Goal: Check status: Check status

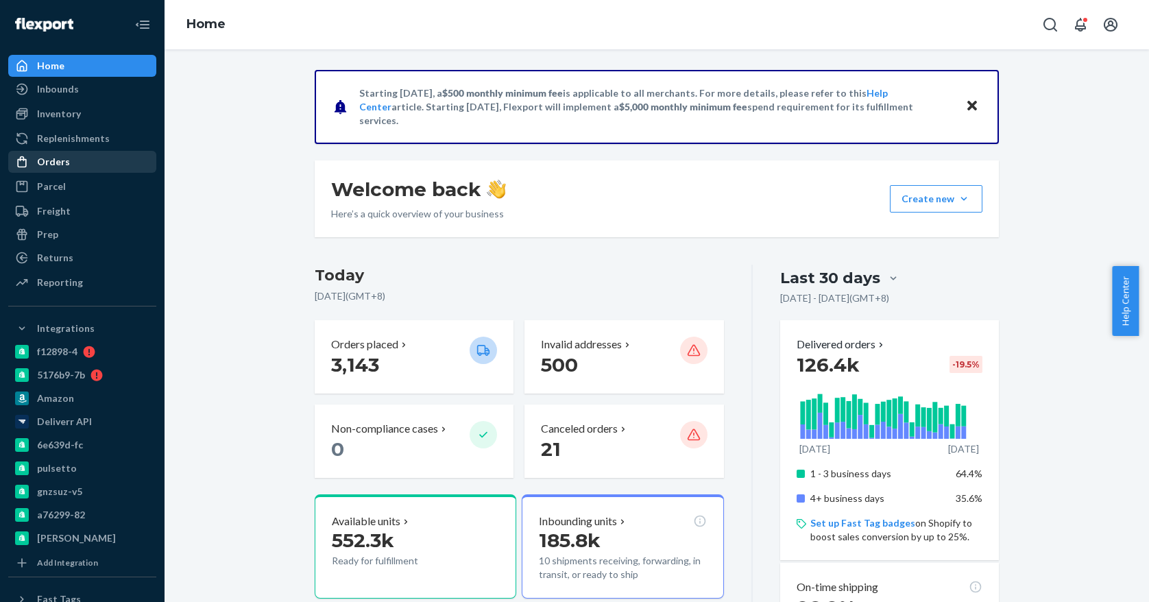
click at [86, 166] on div "Orders" at bounding box center [82, 161] width 145 height 19
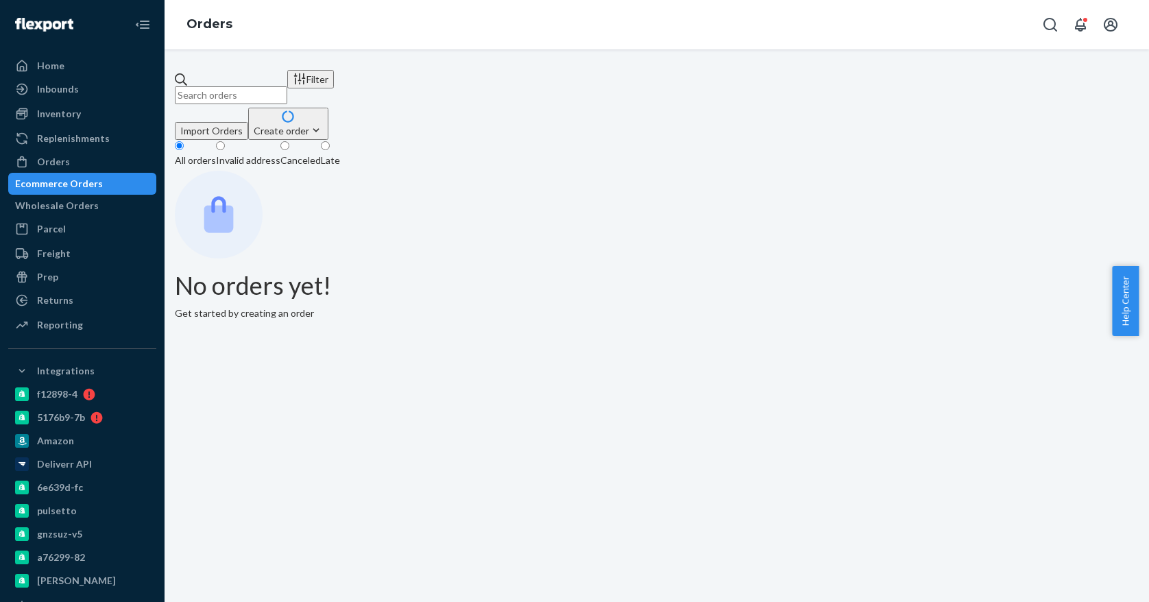
click at [287, 92] on input "text" at bounding box center [231, 95] width 112 height 18
type input "B"
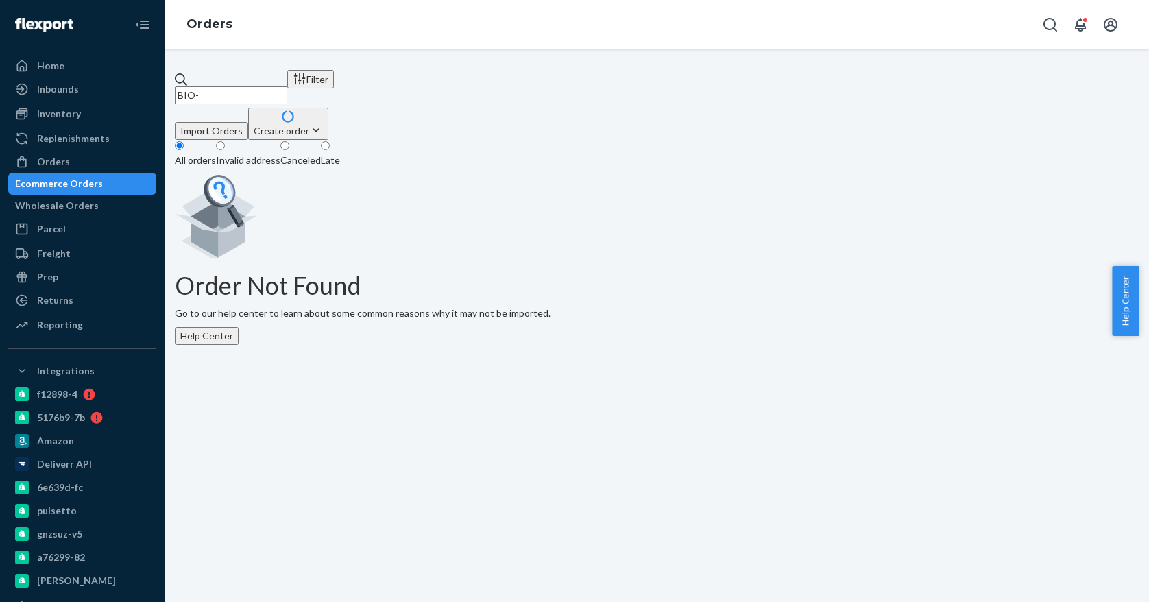
paste input "[EMAIL_ADDRESS][DOMAIN_NAME]"
type input "[EMAIL_ADDRESS][DOMAIN_NAME]"
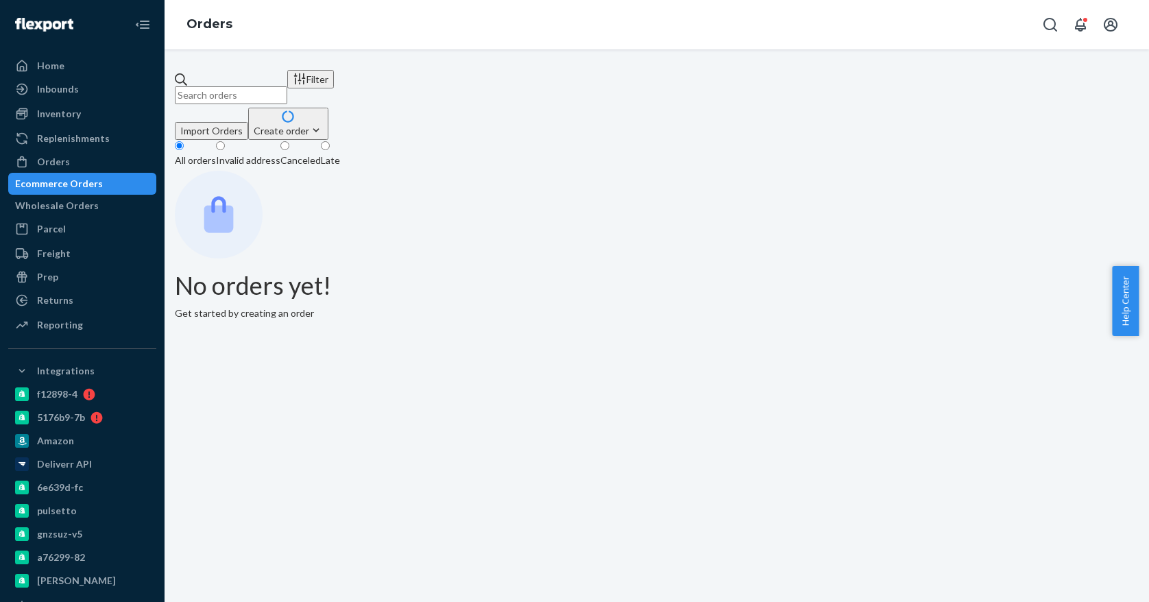
click at [259, 86] on input "text" at bounding box center [231, 95] width 112 height 18
paste input "2463416"
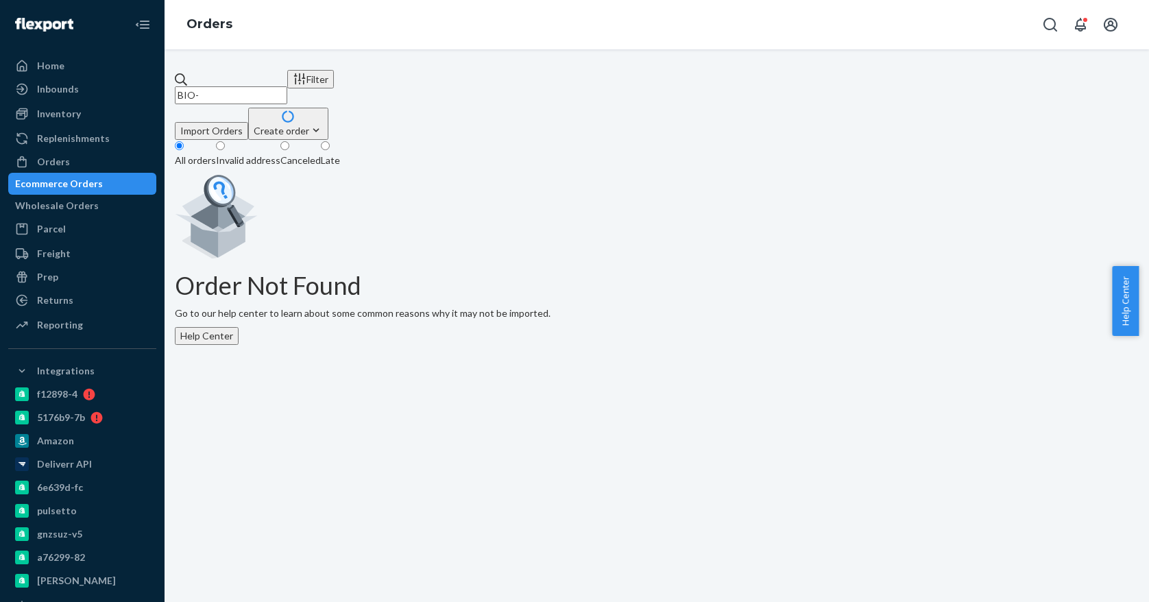
paste input "2463416"
type input "BIO-2463416"
click at [103, 184] on div "Ecommerce Orders" at bounding box center [59, 184] width 88 height 14
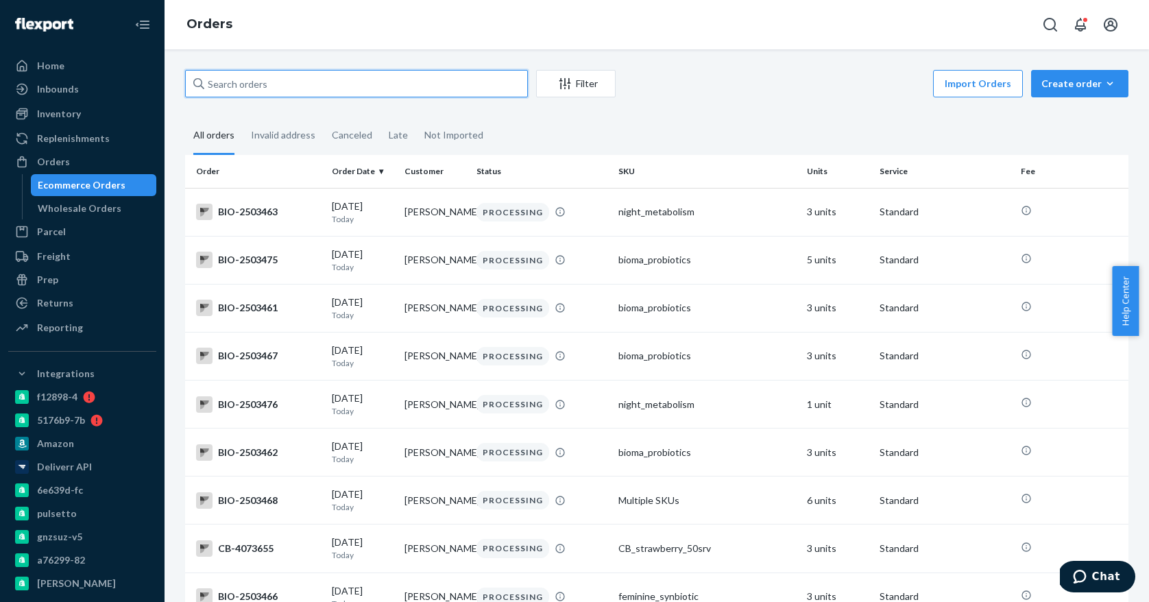
click at [366, 94] on input "text" at bounding box center [356, 83] width 343 height 27
paste input "2463416"
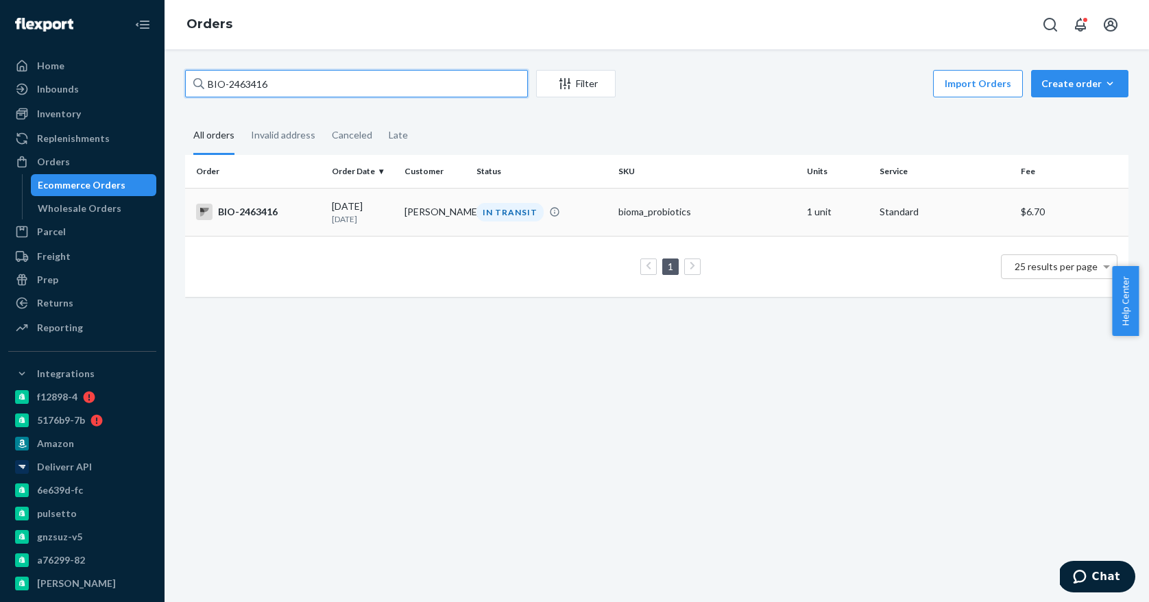
type input "BIO-2463416"
click at [298, 213] on div "BIO-2463416" at bounding box center [258, 212] width 125 height 16
